Goal: Task Accomplishment & Management: Manage account settings

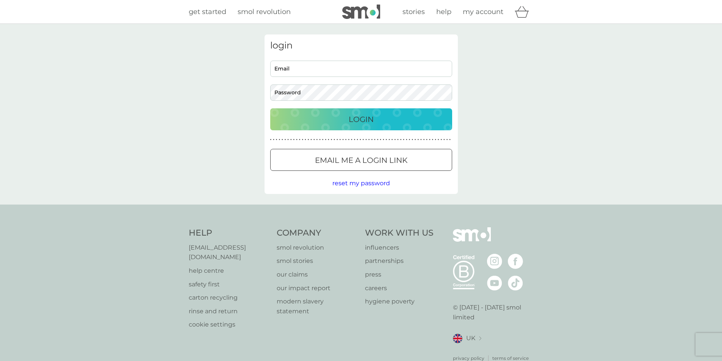
type input "lisamarshall2000@gmail.com"
click at [350, 113] on p "Login" at bounding box center [361, 119] width 25 height 12
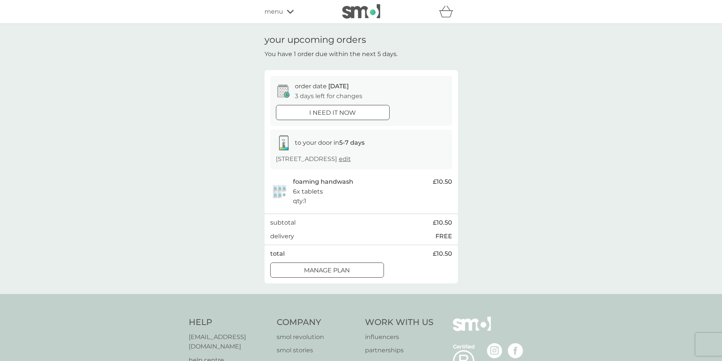
click at [326, 273] on div at bounding box center [327, 269] width 7 height 7
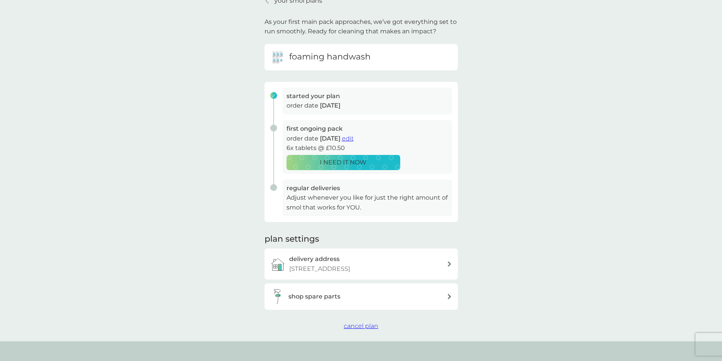
scroll to position [38, 0]
click at [353, 138] on span "edit" at bounding box center [348, 139] width 12 height 7
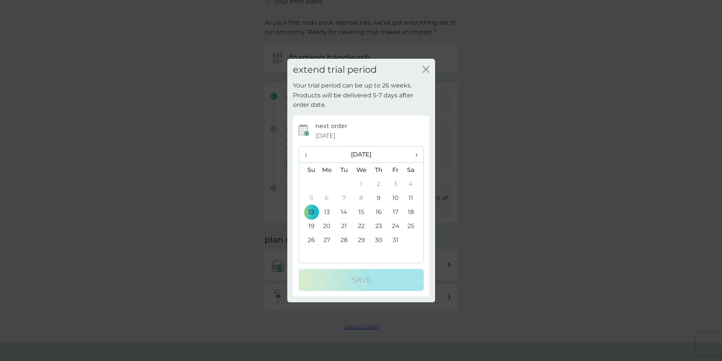
click at [313, 240] on td "26" at bounding box center [308, 240] width 19 height 14
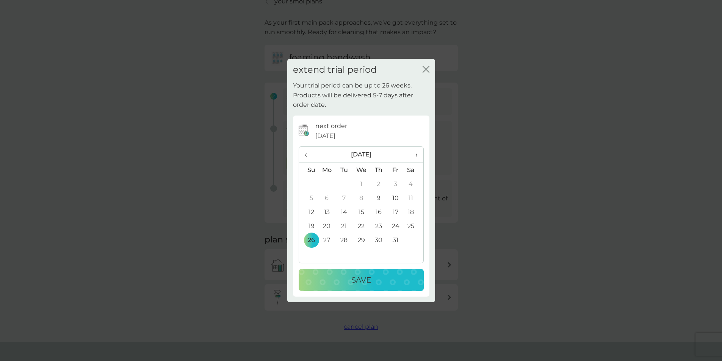
click at [342, 277] on div "Save" at bounding box center [361, 280] width 110 height 12
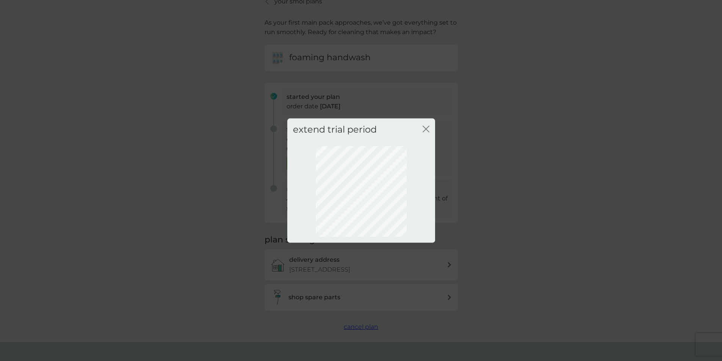
scroll to position [0, 0]
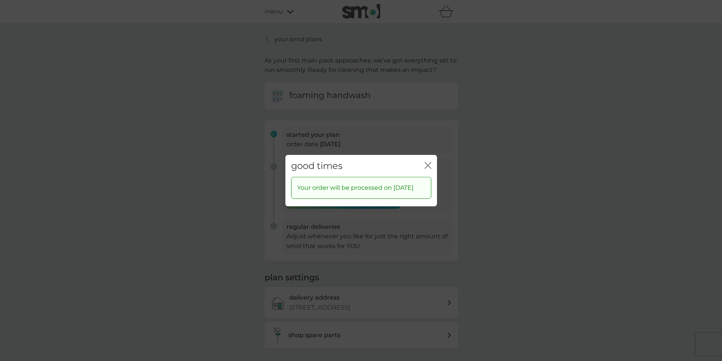
click at [428, 162] on icon "close" at bounding box center [429, 165] width 3 height 6
